Goal: Task Accomplishment & Management: Manage account settings

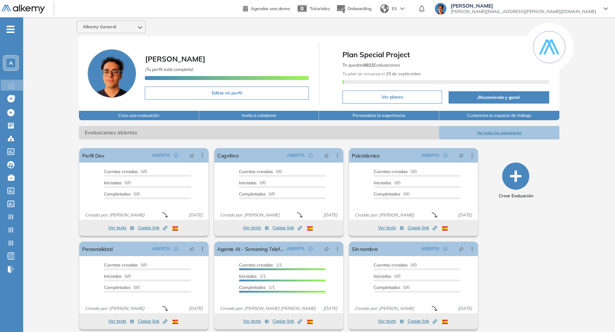
click at [446, 13] on div at bounding box center [441, 9] width 12 height 12
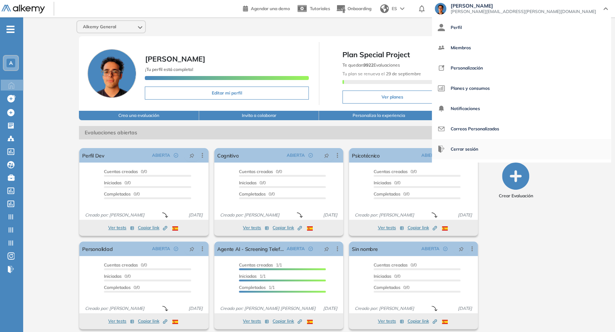
click at [478, 150] on span "Cerrar sesión" at bounding box center [465, 148] width 28 height 17
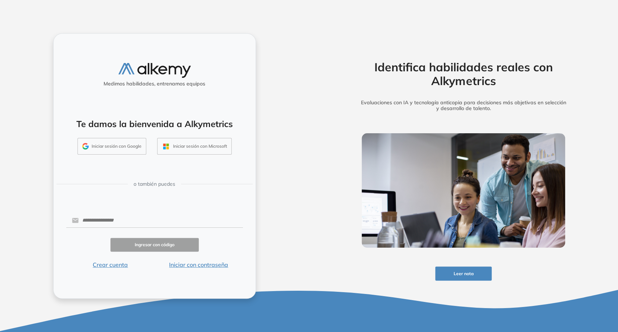
click at [151, 208] on div "Medimos habilidades, entrenamos equipos Te damos la bienvenida a Alkymetrics In…" at bounding box center [154, 166] width 203 height 266
click at [157, 219] on input "text" at bounding box center [161, 221] width 164 height 14
type input "**********"
click at [191, 269] on button "Iniciar con contraseña" at bounding box center [199, 264] width 88 height 9
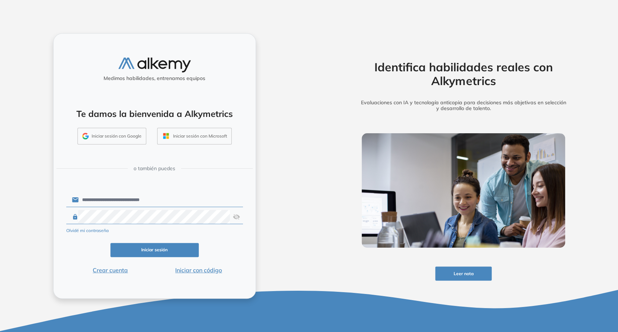
click at [182, 253] on button "Iniciar sesión" at bounding box center [154, 250] width 88 height 14
